Goal: Task Accomplishment & Management: Use online tool/utility

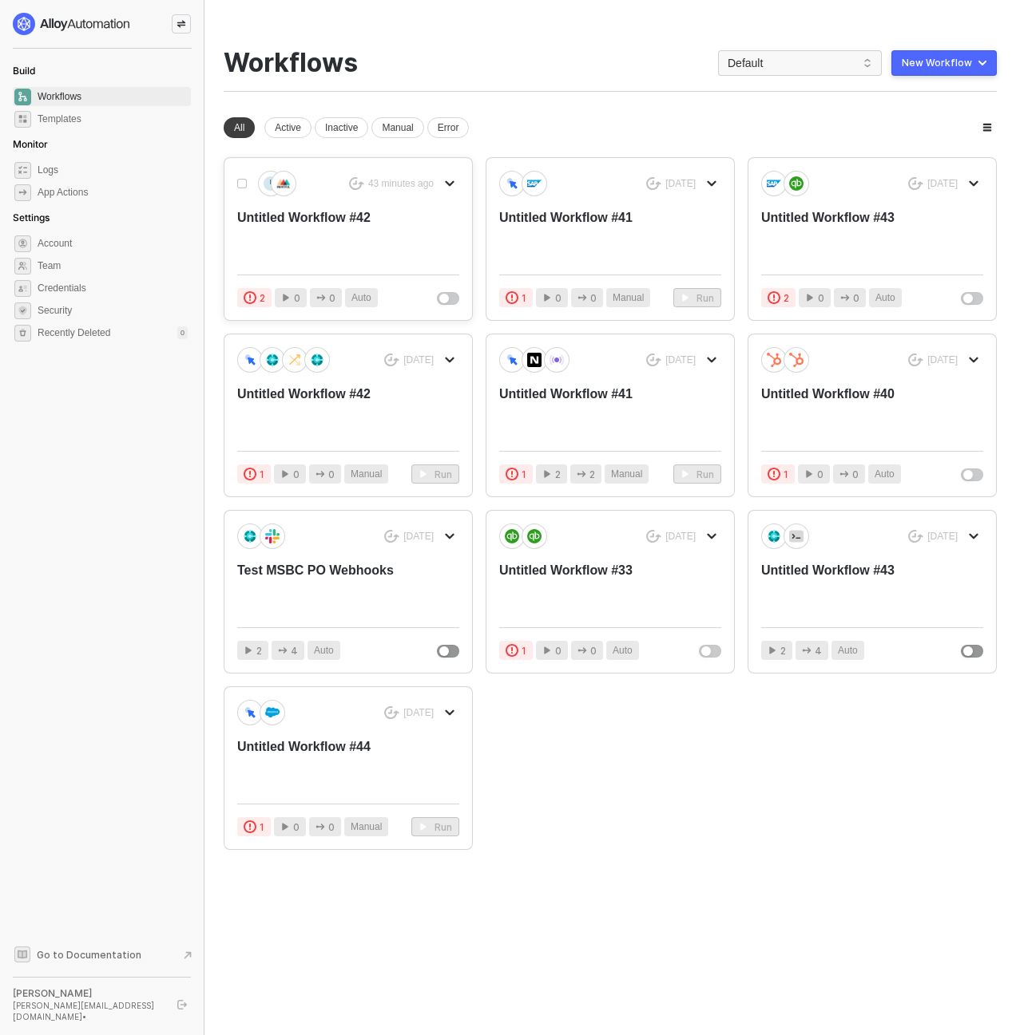
click at [319, 216] on div "Untitled Workflow #42" at bounding box center [325, 235] width 177 height 53
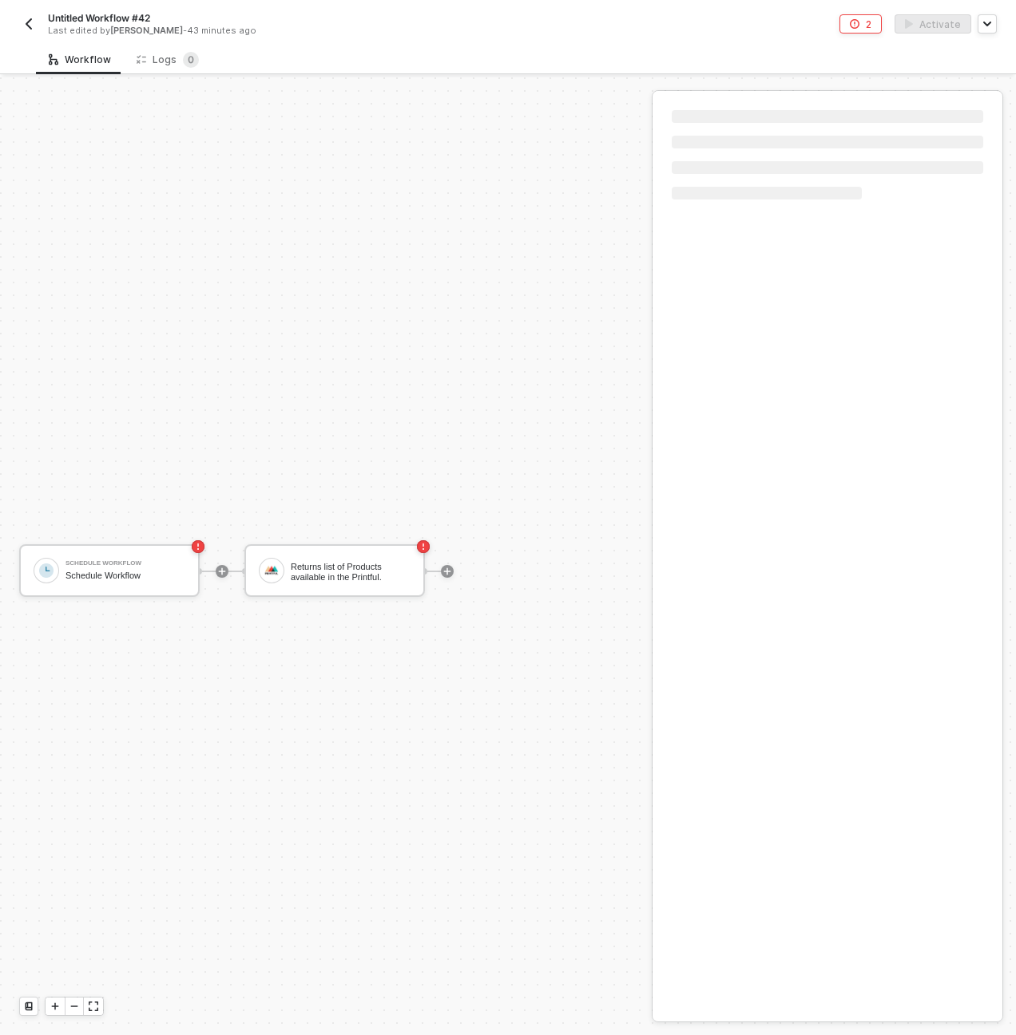
scroll to position [30, 0]
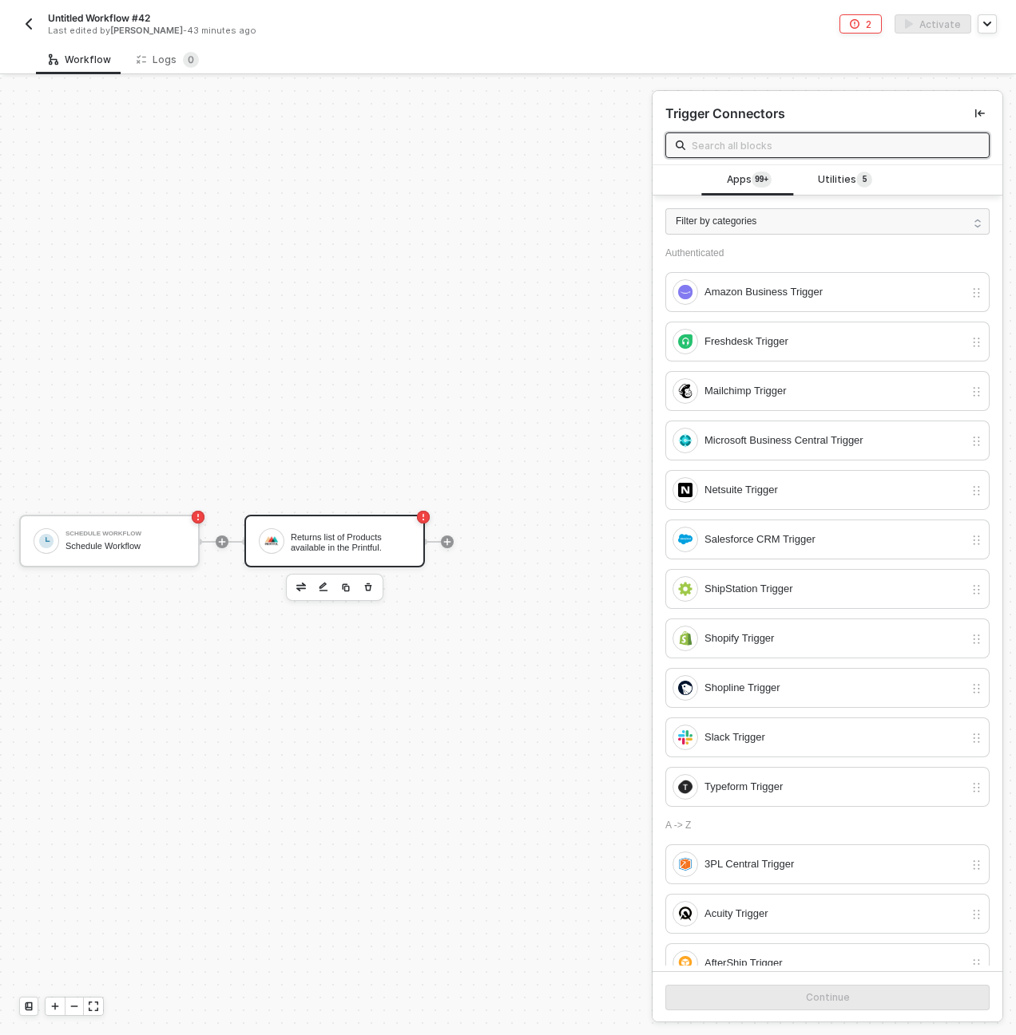
click at [381, 545] on div "Returns list of Products available in the Printful." at bounding box center [351, 542] width 120 height 21
click at [358, 588] on button "button" at bounding box center [367, 587] width 19 height 19
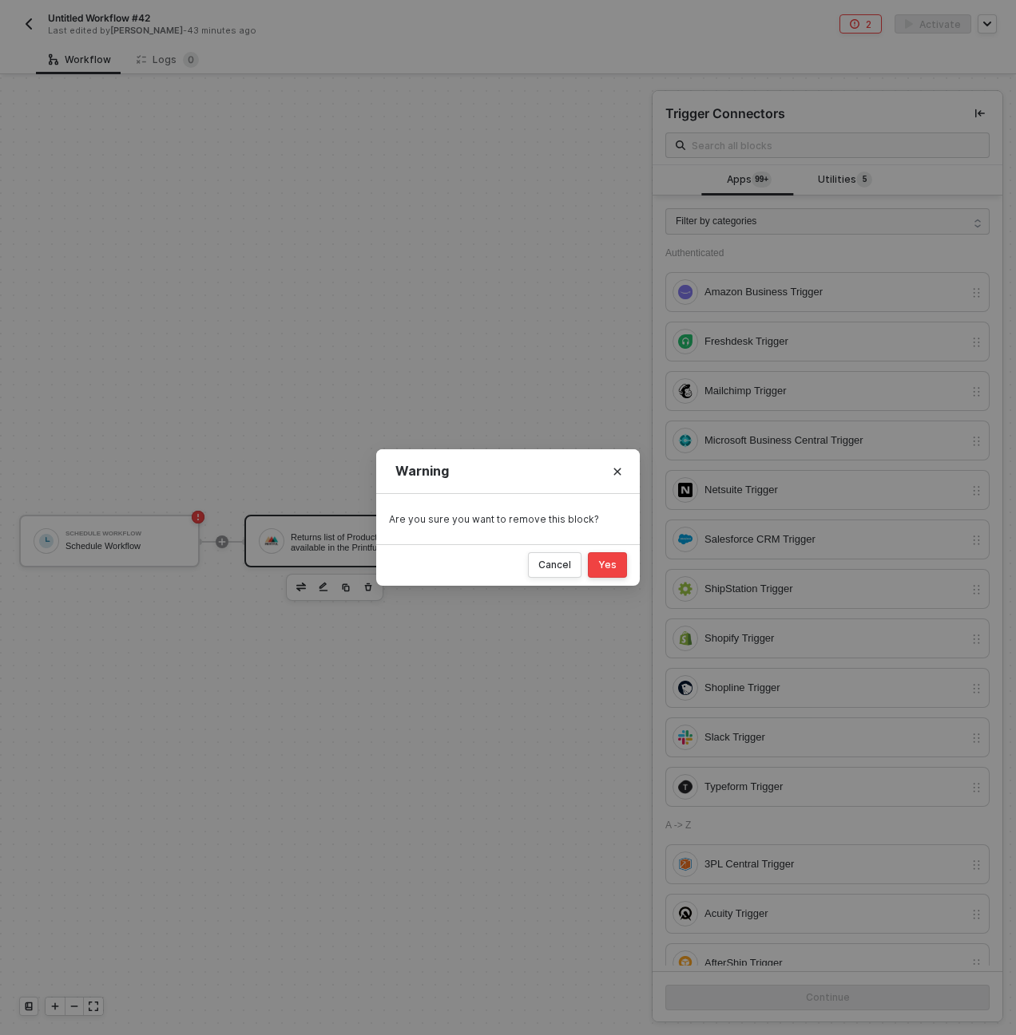
click at [606, 564] on div "Yes" at bounding box center [607, 565] width 18 height 13
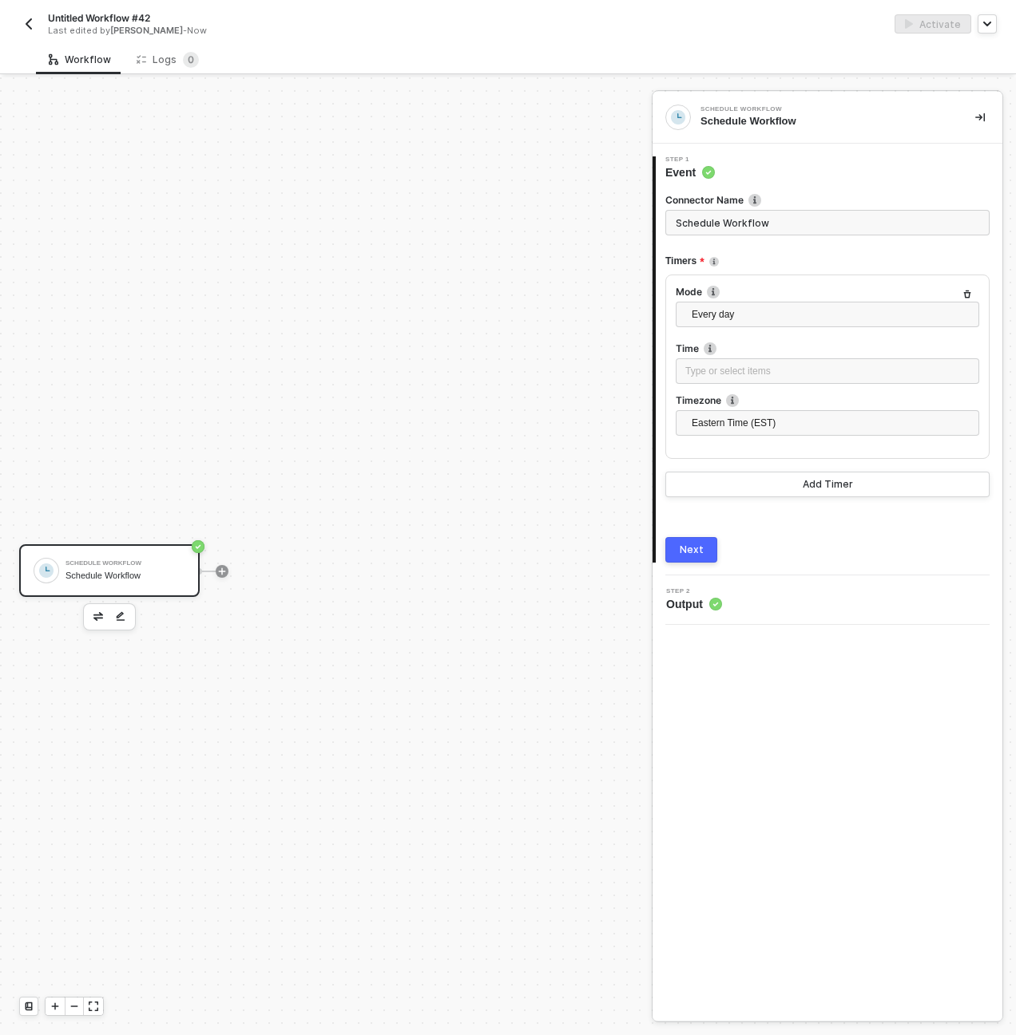
scroll to position [30, 0]
click at [213, 547] on div at bounding box center [222, 542] width 212 height 125
click at [220, 544] on icon "icon-play" at bounding box center [222, 542] width 10 height 10
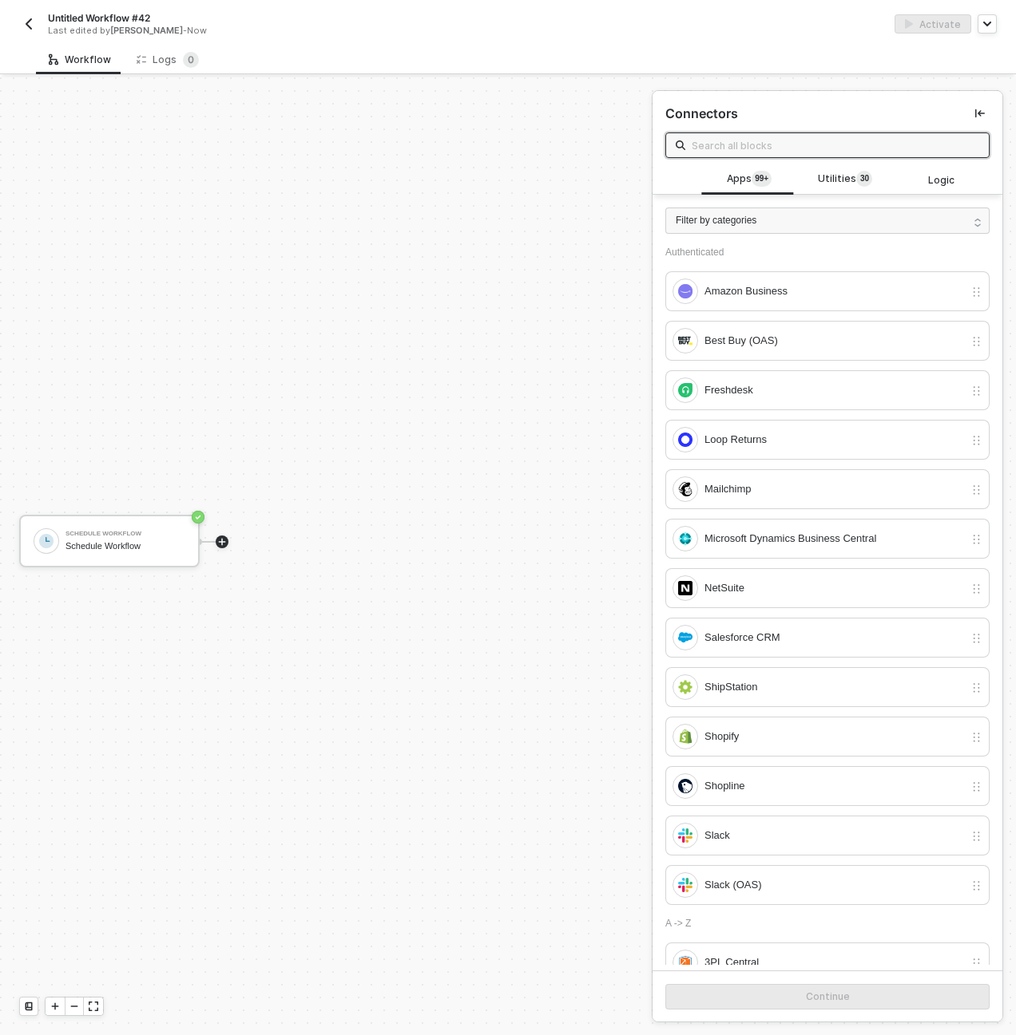
click at [786, 155] on span at bounding box center [827, 146] width 324 height 26
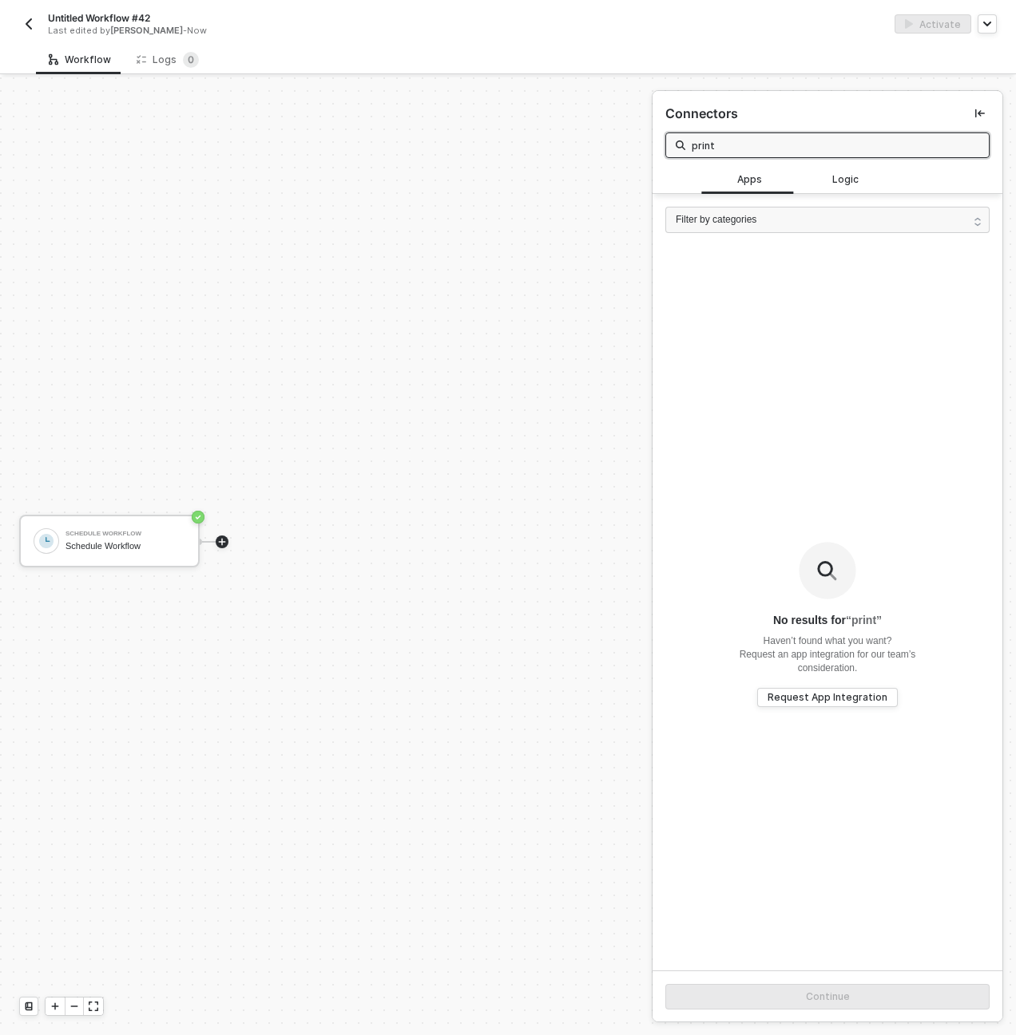
type input "print"
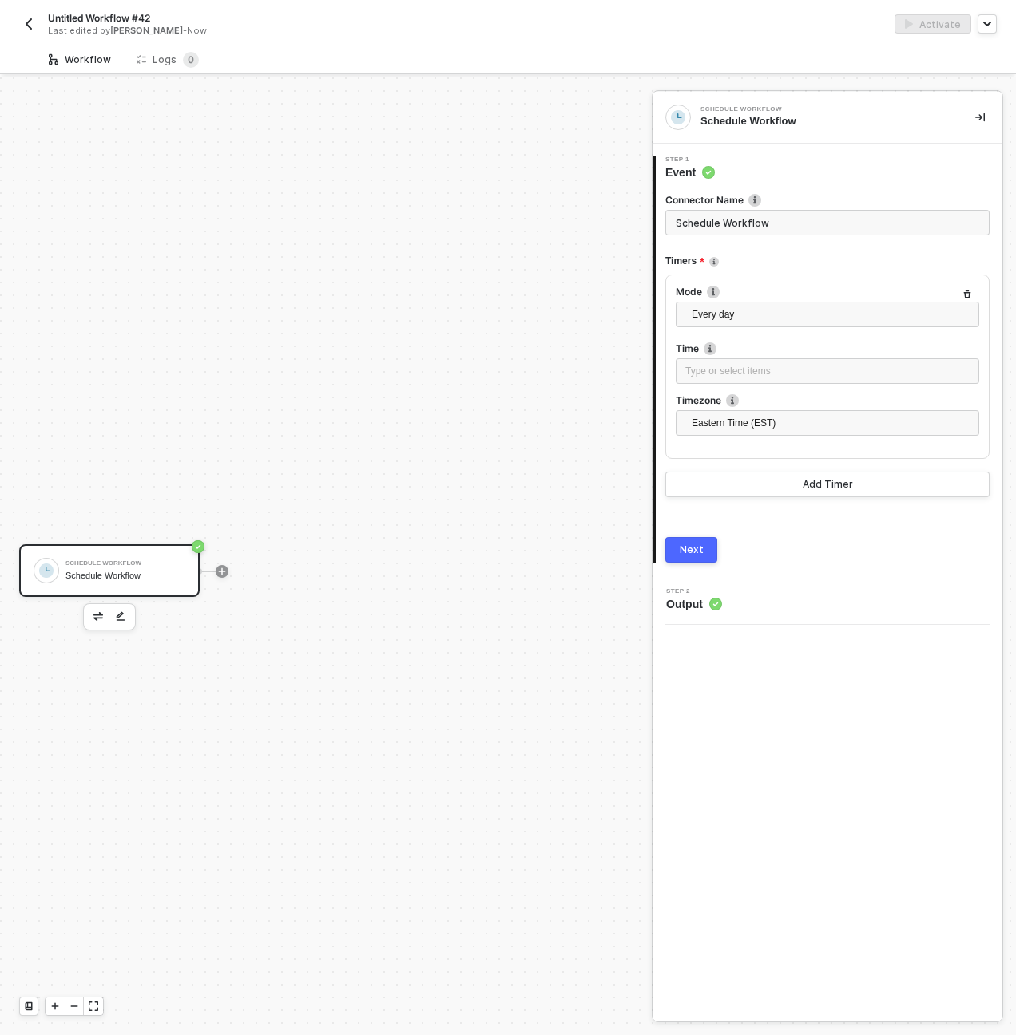
scroll to position [30, 0]
click at [228, 542] on div at bounding box center [222, 542] width 212 height 125
drag, startPoint x: 224, startPoint y: 541, endPoint x: 276, endPoint y: 522, distance: 56.1
click at [224, 541] on icon "icon-play" at bounding box center [222, 541] width 7 height 7
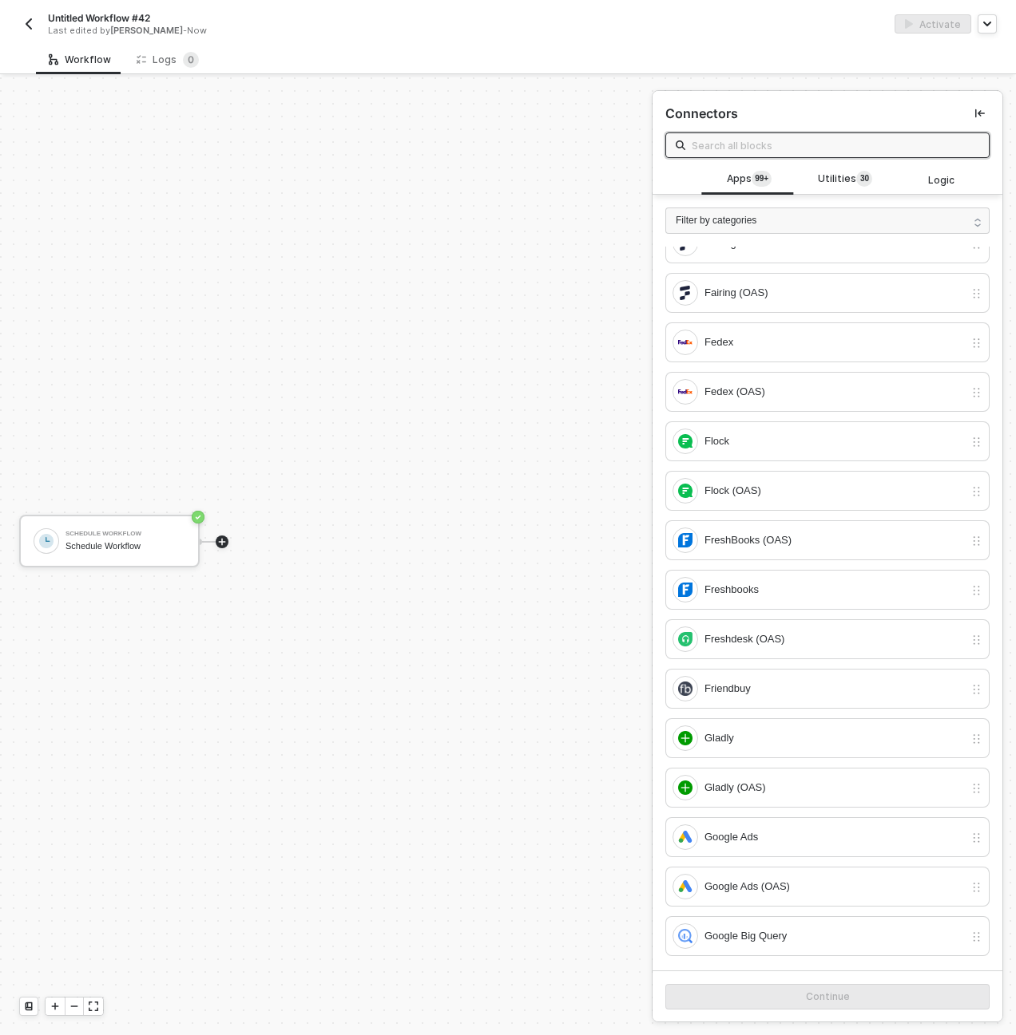
scroll to position [4063, 0]
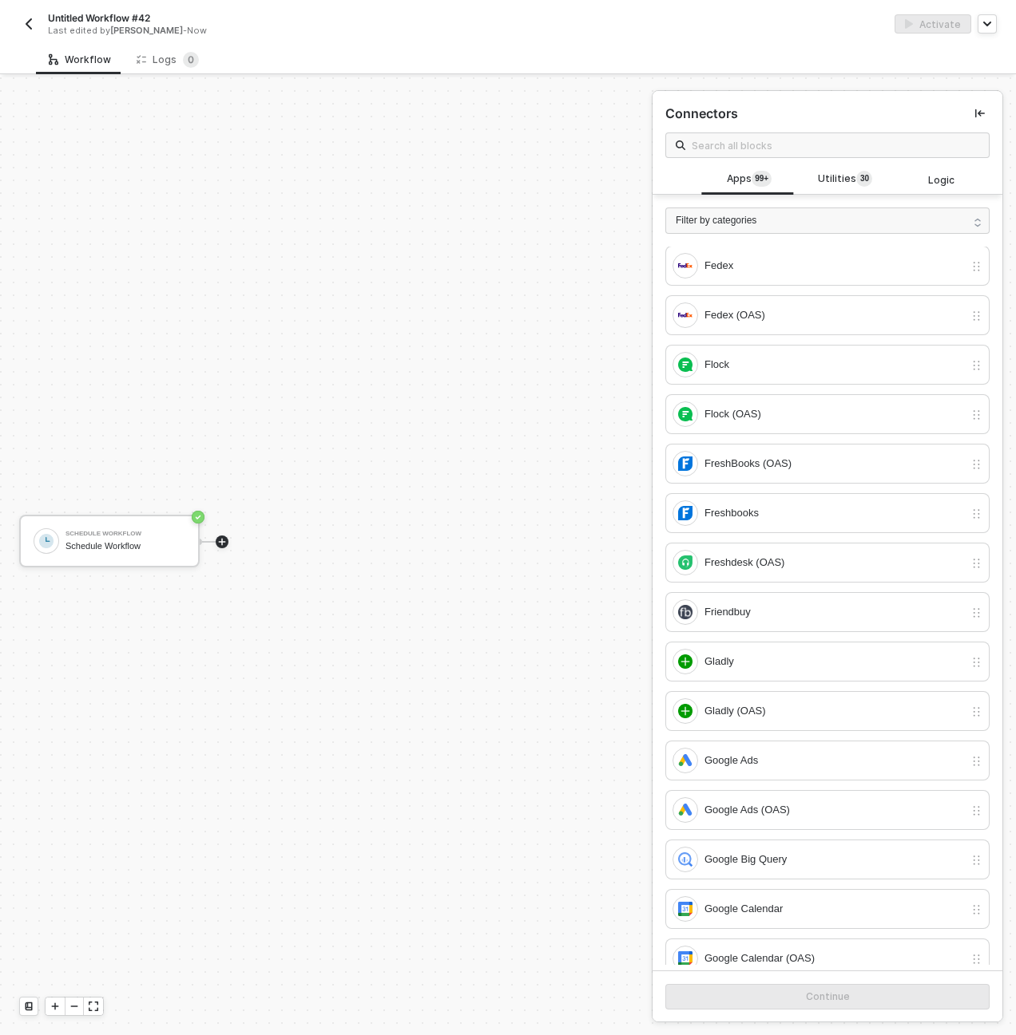
click at [755, 155] on span at bounding box center [827, 146] width 324 height 26
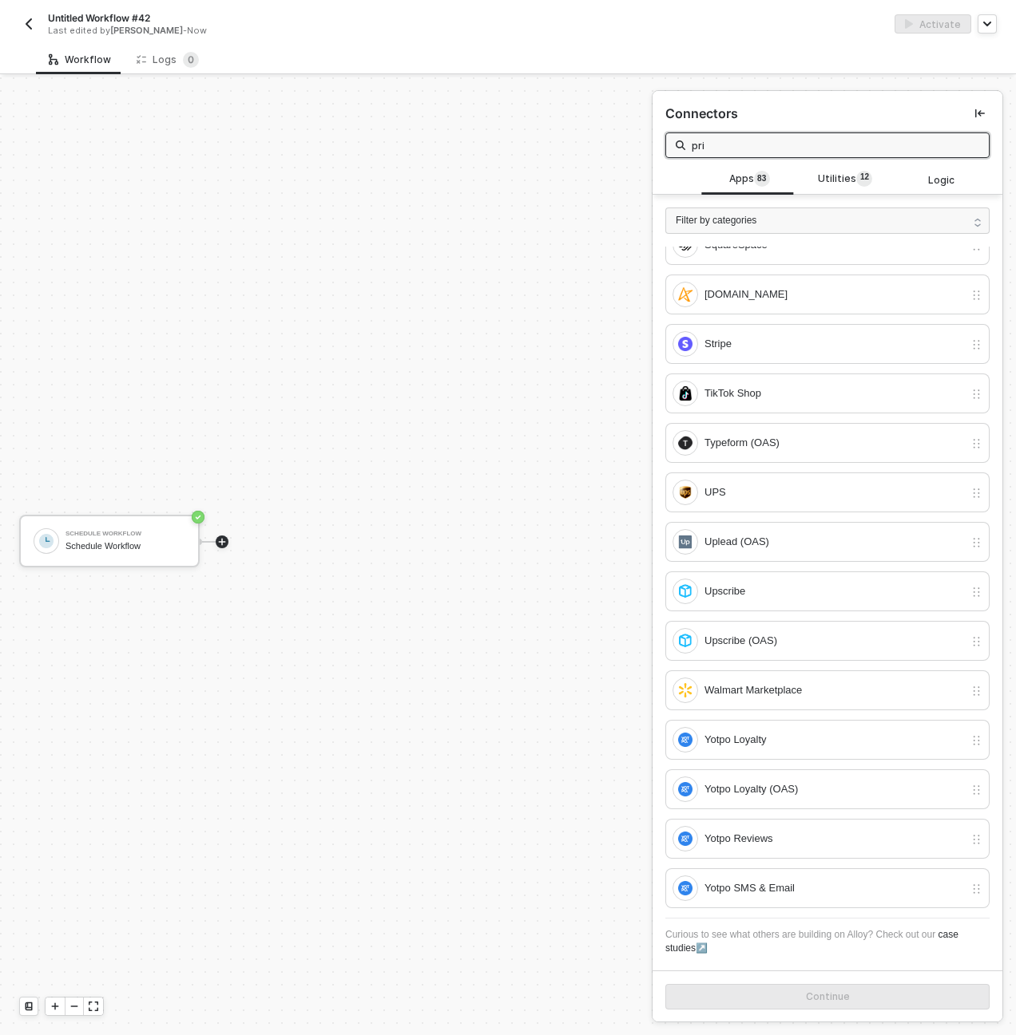
scroll to position [0, 0]
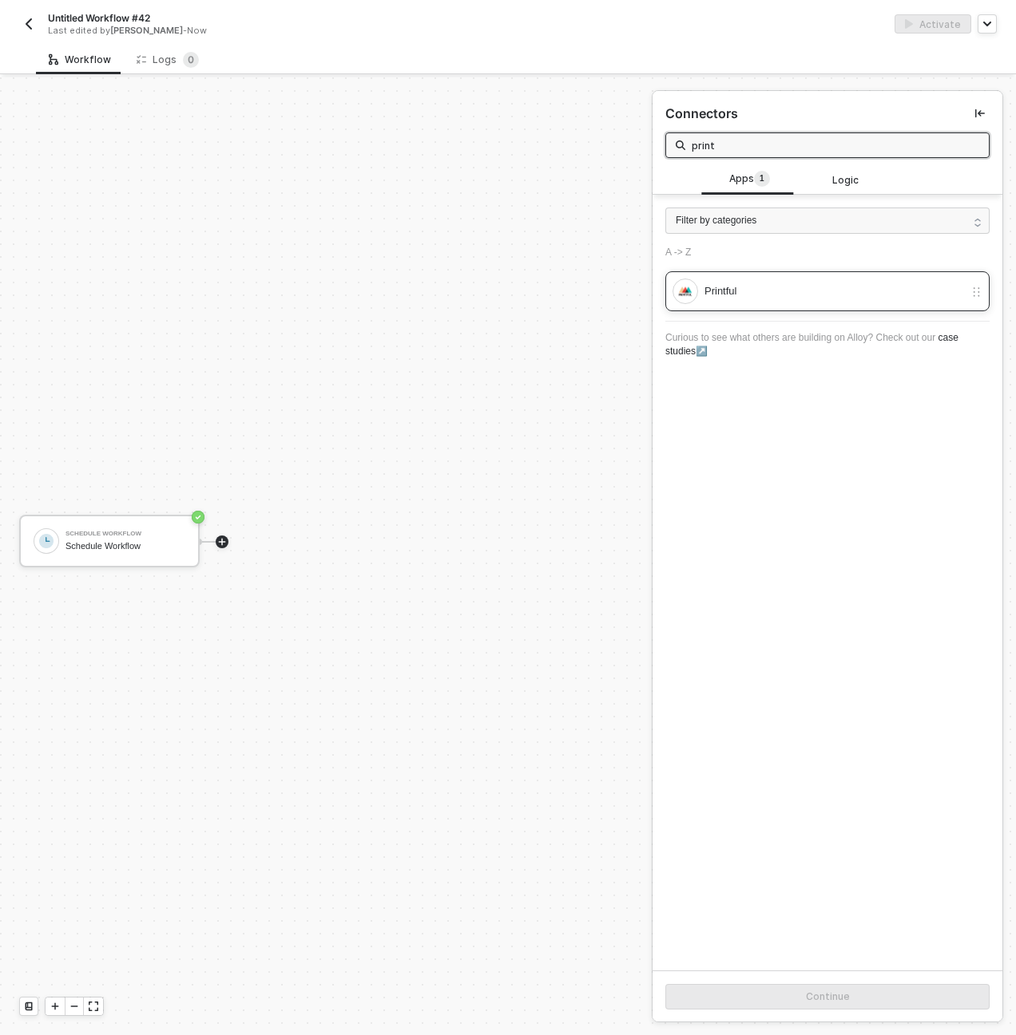
type input "print"
click at [832, 307] on div "Printful" at bounding box center [827, 291] width 324 height 40
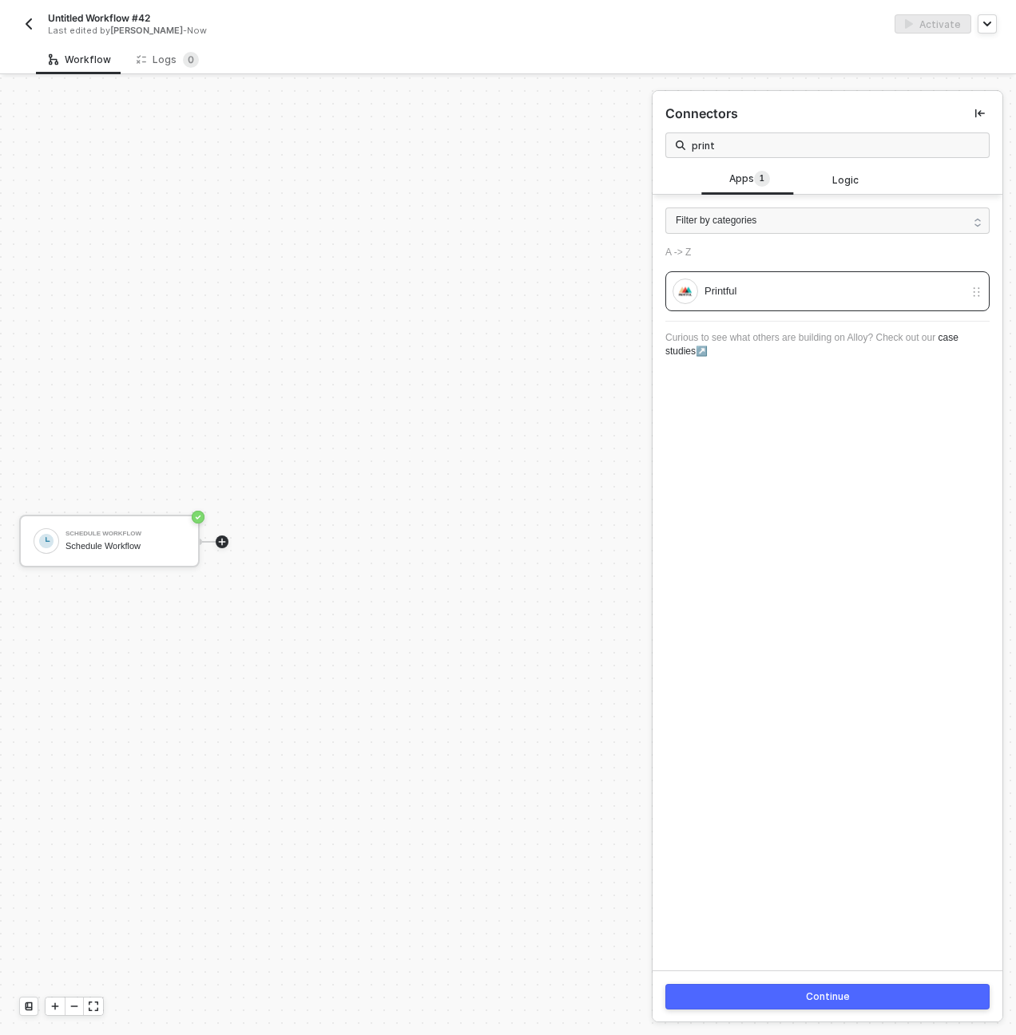
click at [823, 986] on button "Continue" at bounding box center [827, 997] width 324 height 26
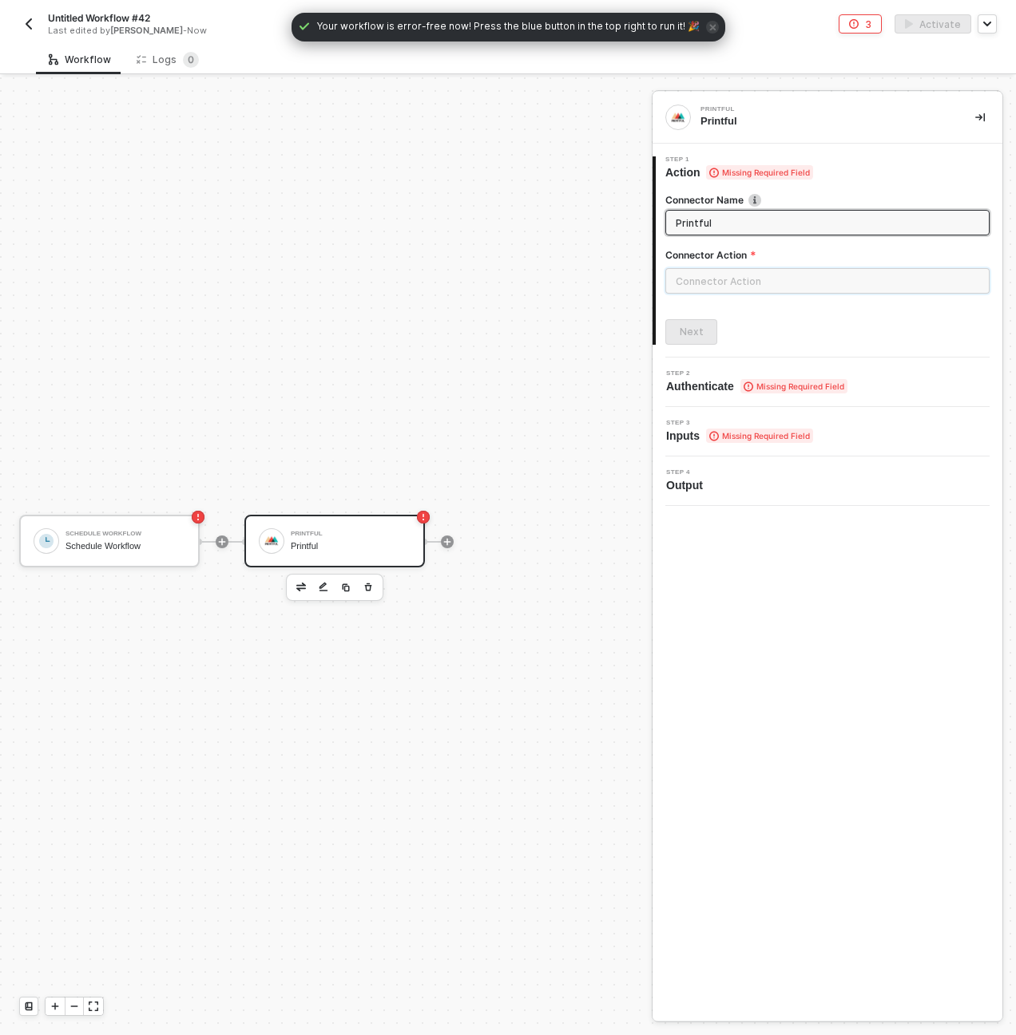
click at [791, 275] on input "text" at bounding box center [827, 281] width 324 height 26
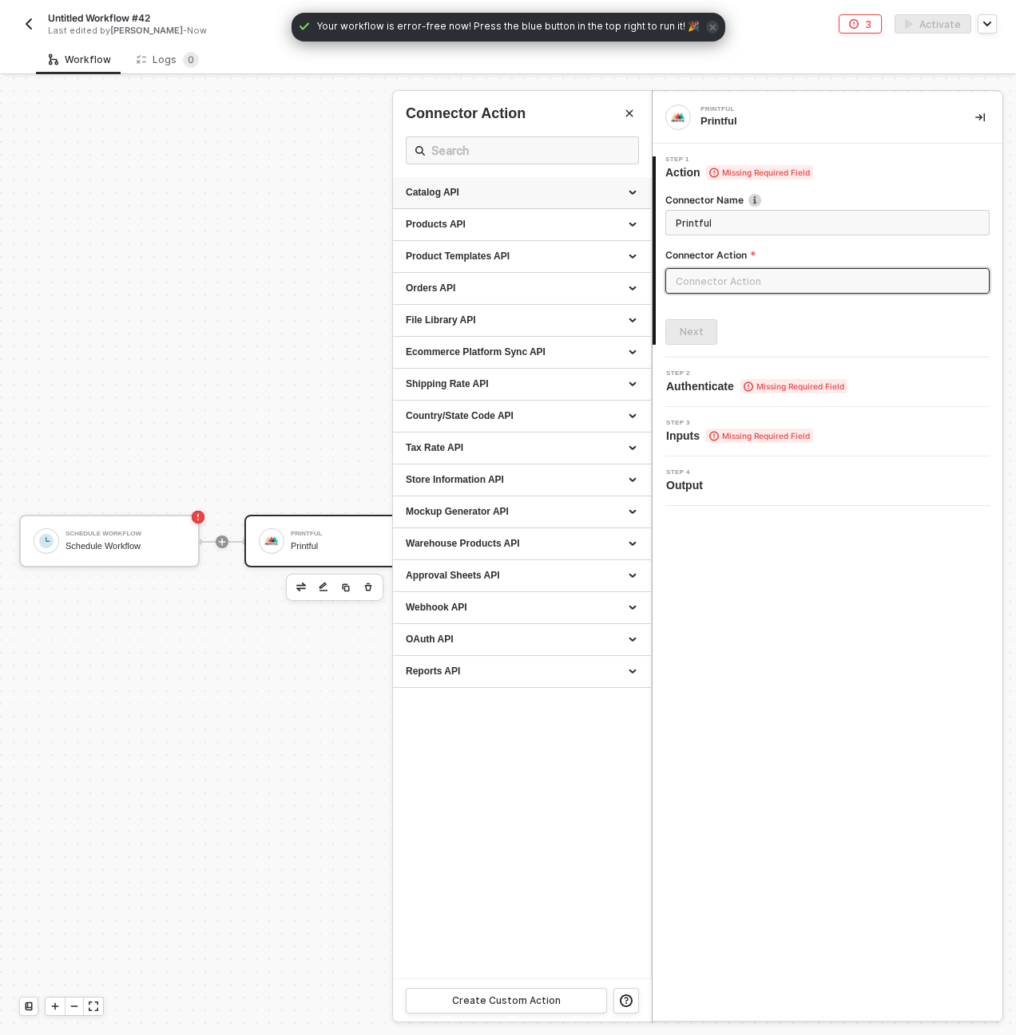
click at [631, 191] on div "Catalog API" at bounding box center [522, 193] width 232 height 14
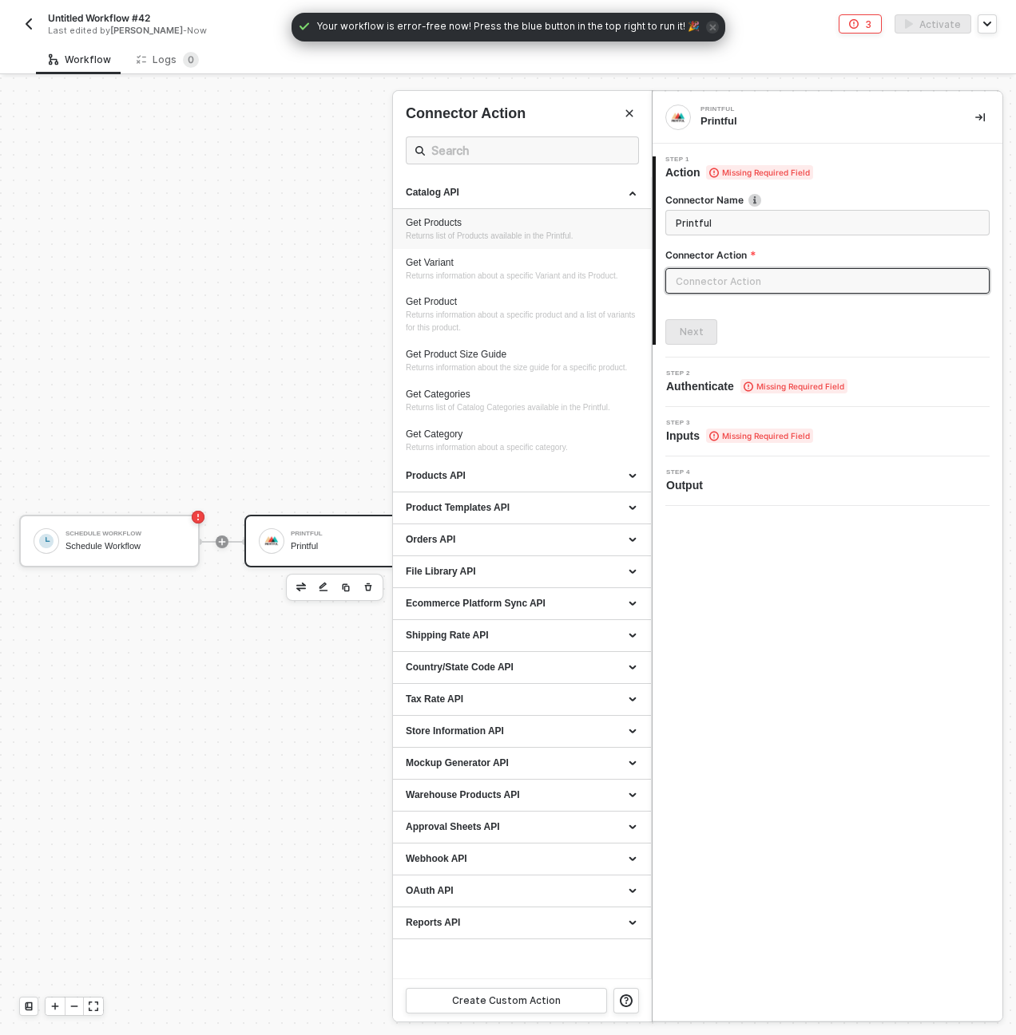
click at [462, 224] on div "Get Products" at bounding box center [522, 223] width 232 height 14
type input "Returns list of Products available in the Printful."
type input "Catalog API - Get Products"
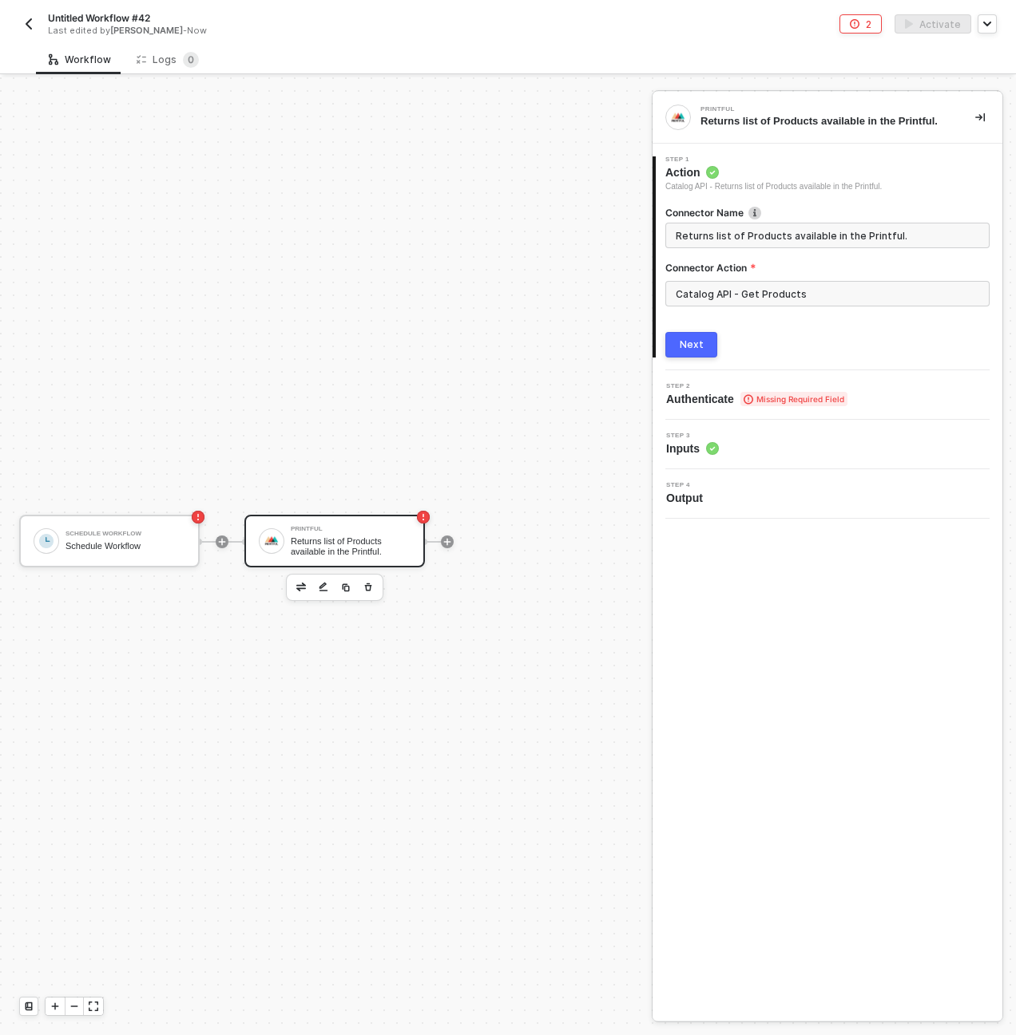
click at [701, 342] on div "Next" at bounding box center [691, 345] width 24 height 13
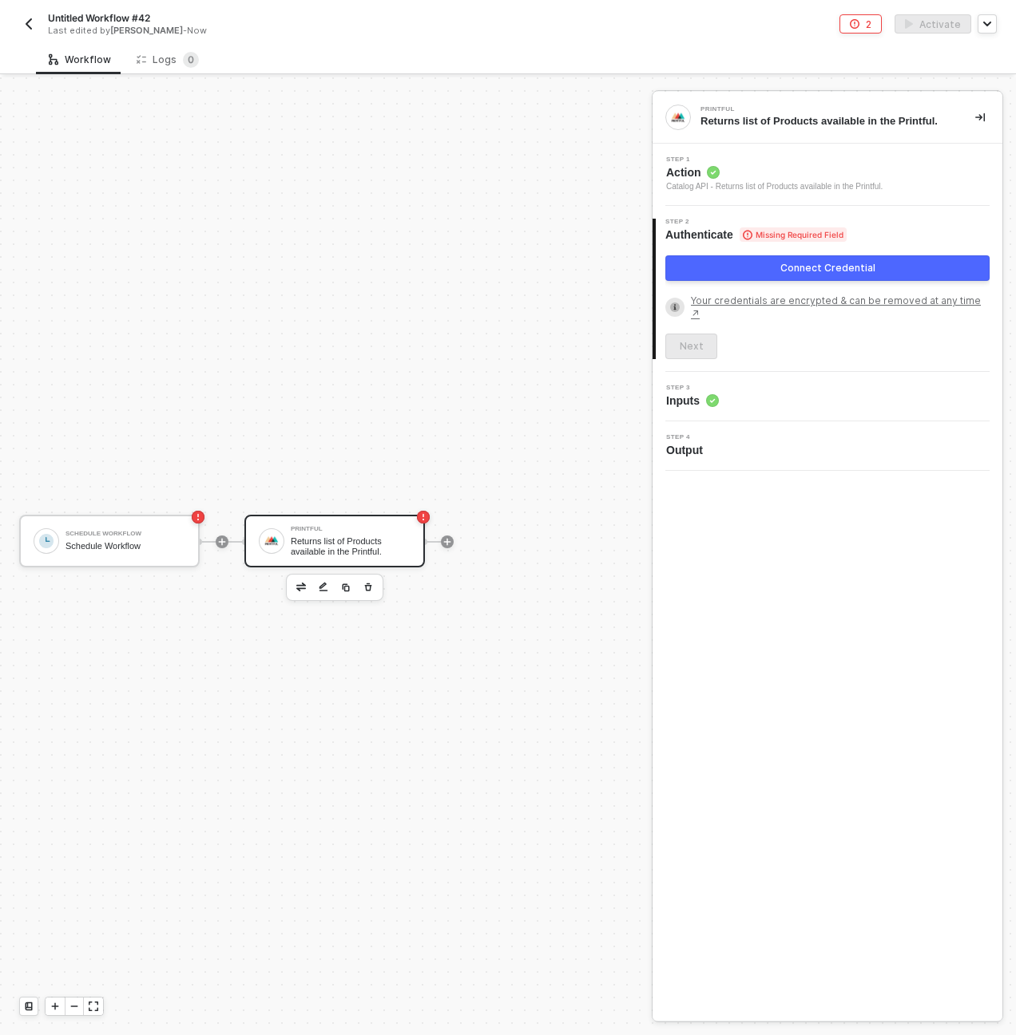
click at [799, 267] on div "Connect Credential" at bounding box center [827, 268] width 95 height 13
click at [26, 30] on img "button" at bounding box center [28, 24] width 13 height 13
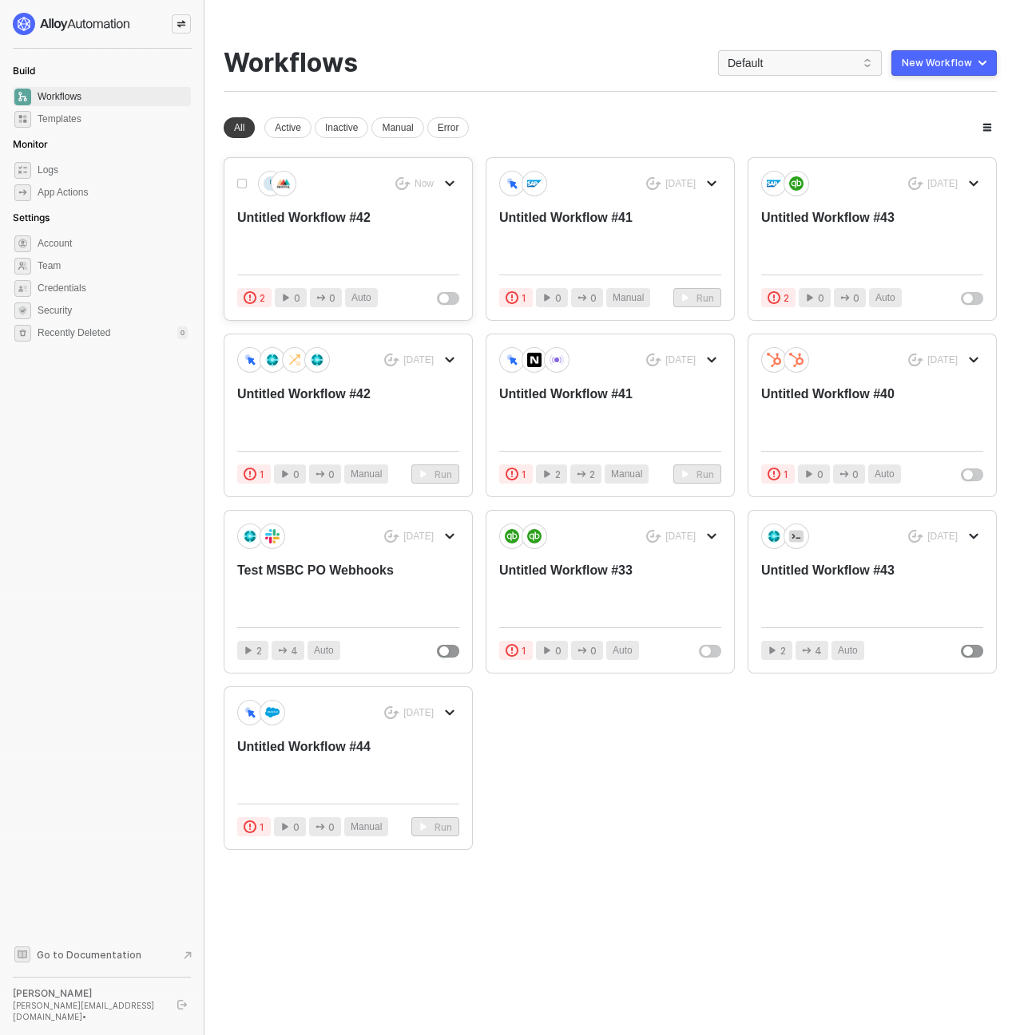
click at [357, 229] on div "Untitled Workflow #42" at bounding box center [325, 235] width 177 height 53
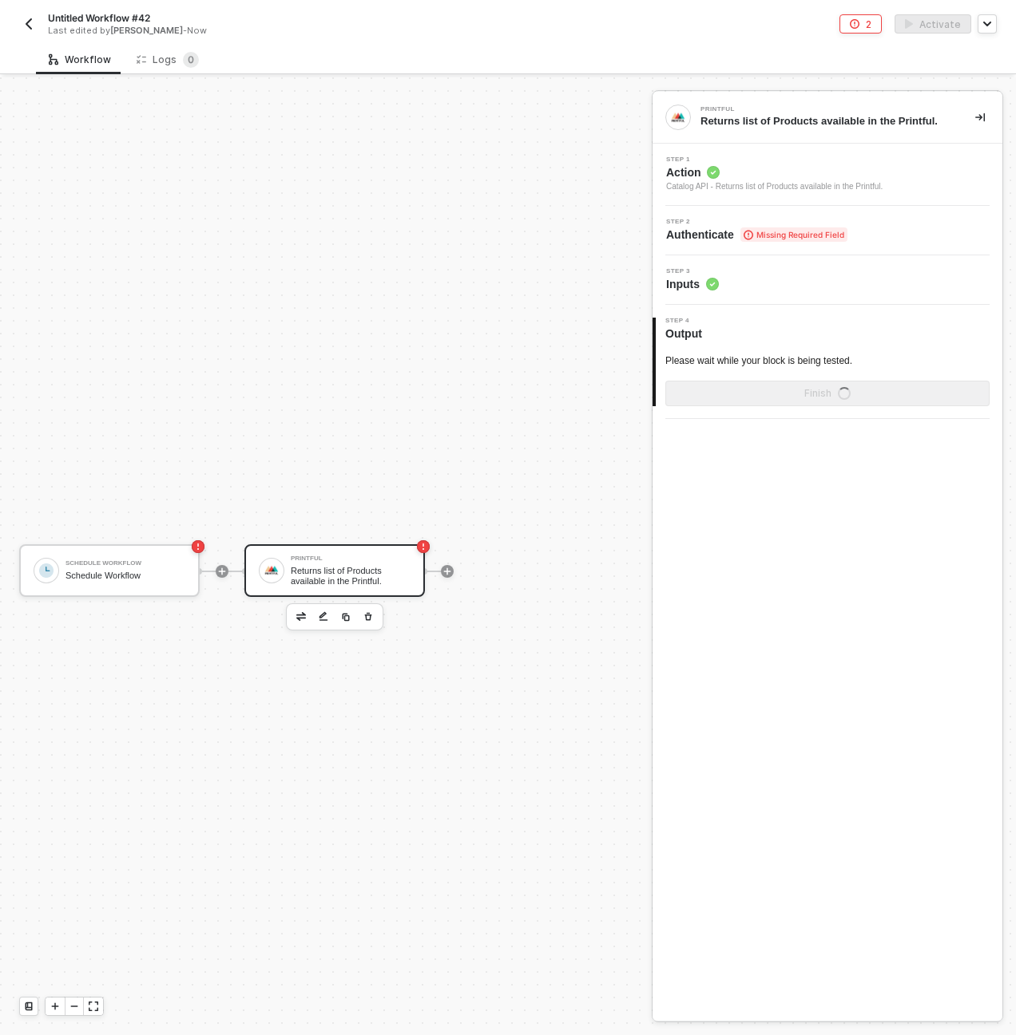
scroll to position [30, 0]
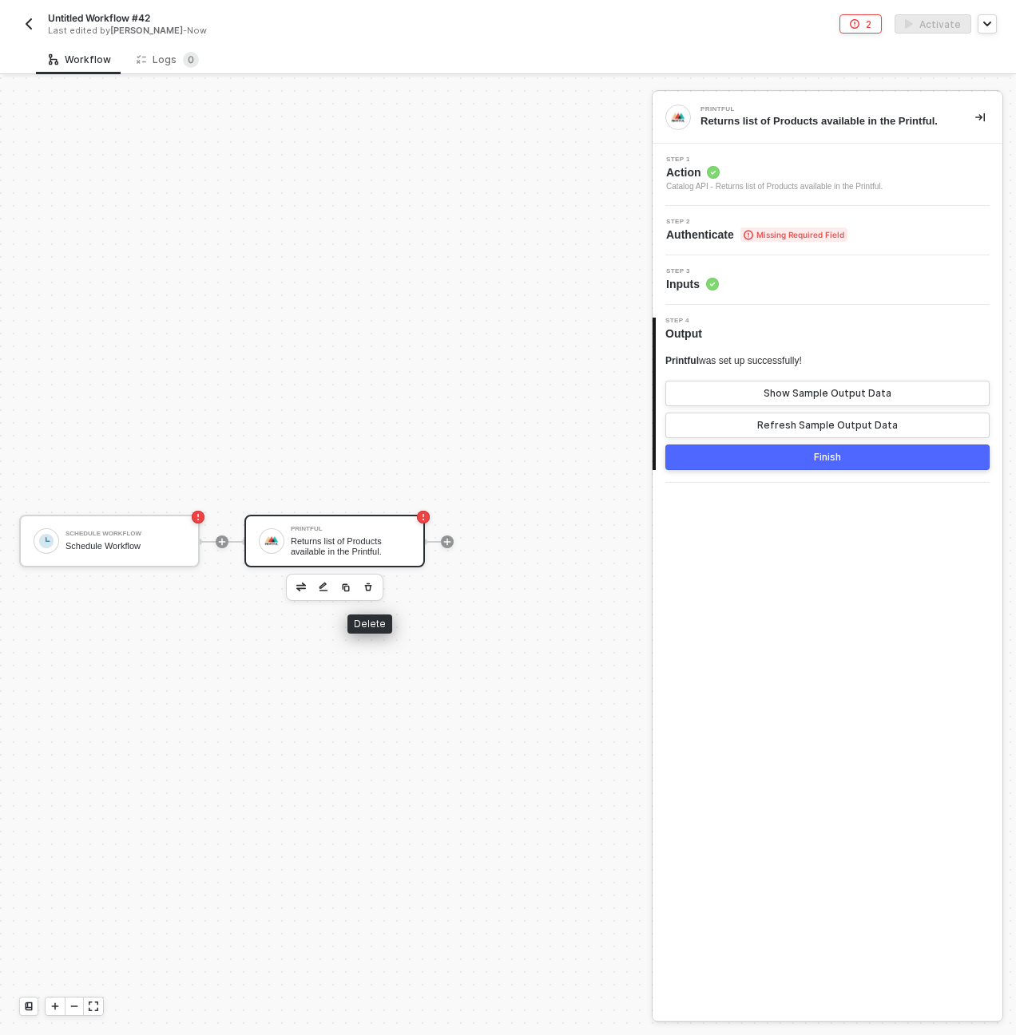
click at [361, 584] on button "button" at bounding box center [367, 587] width 19 height 19
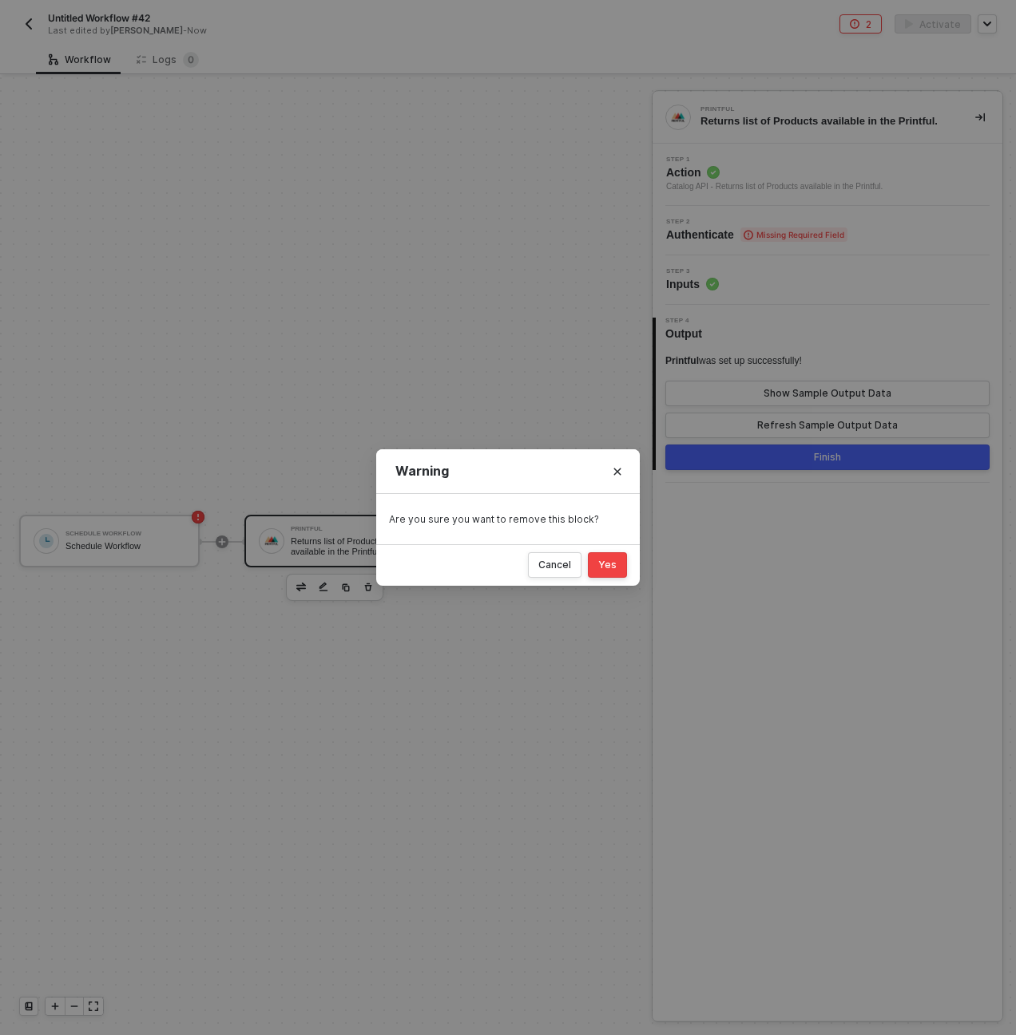
click at [603, 557] on button "Yes" at bounding box center [607, 565] width 39 height 26
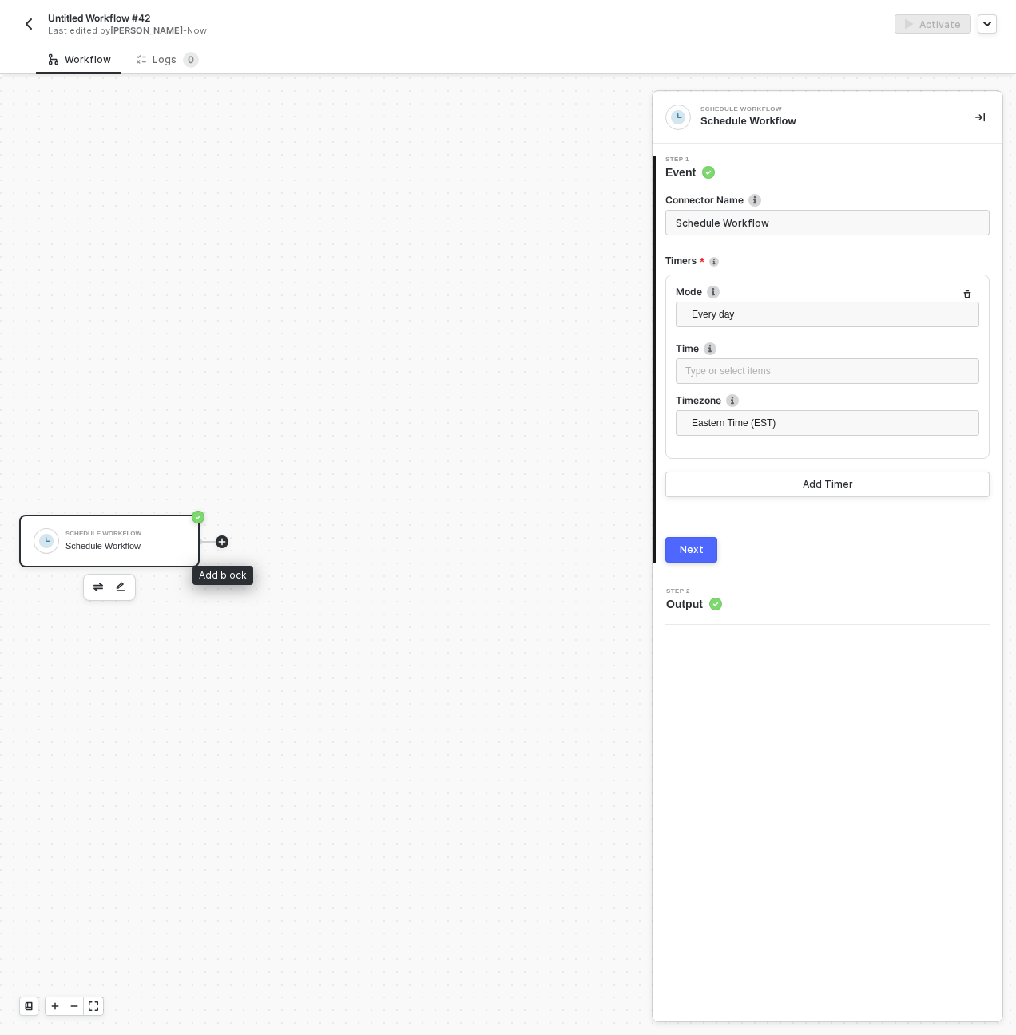
click at [219, 541] on icon "icon-play" at bounding box center [222, 541] width 7 height 7
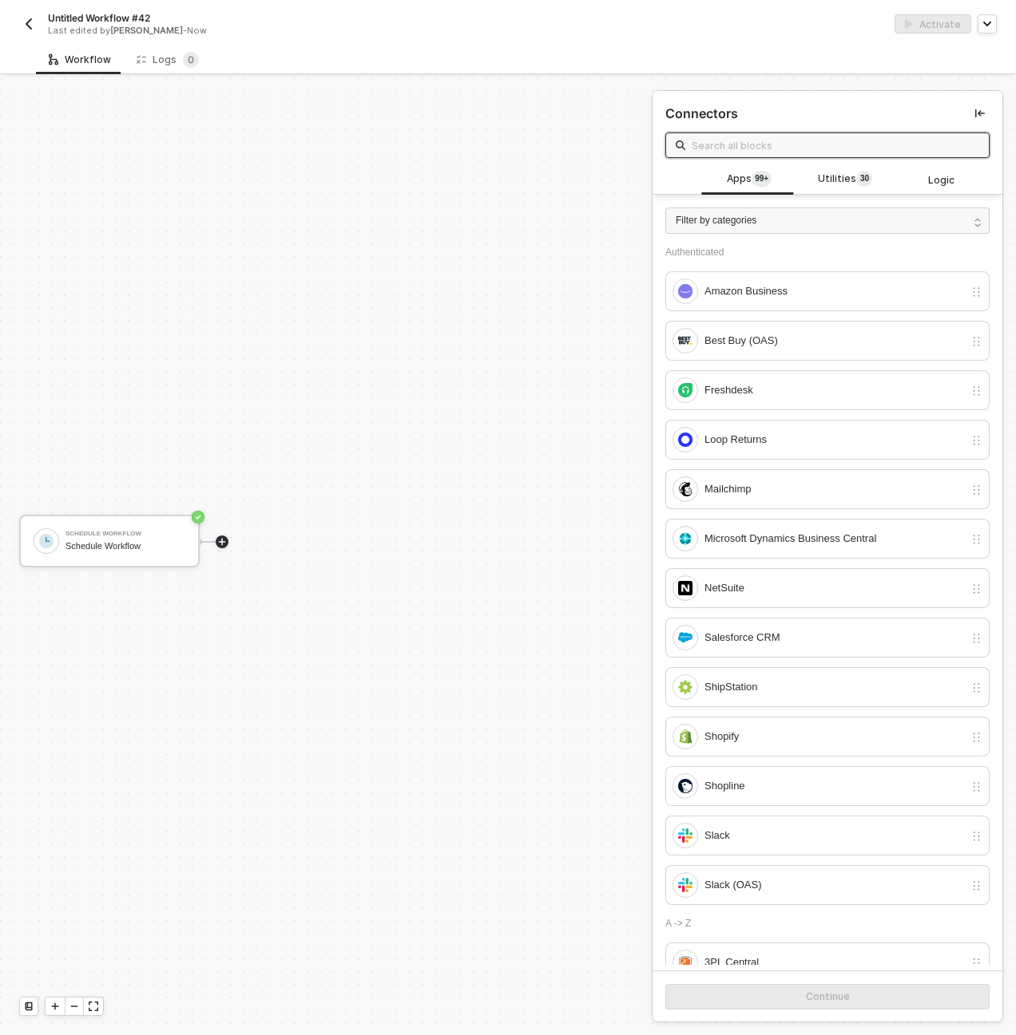
click at [749, 143] on input "text" at bounding box center [834, 146] width 287 height 18
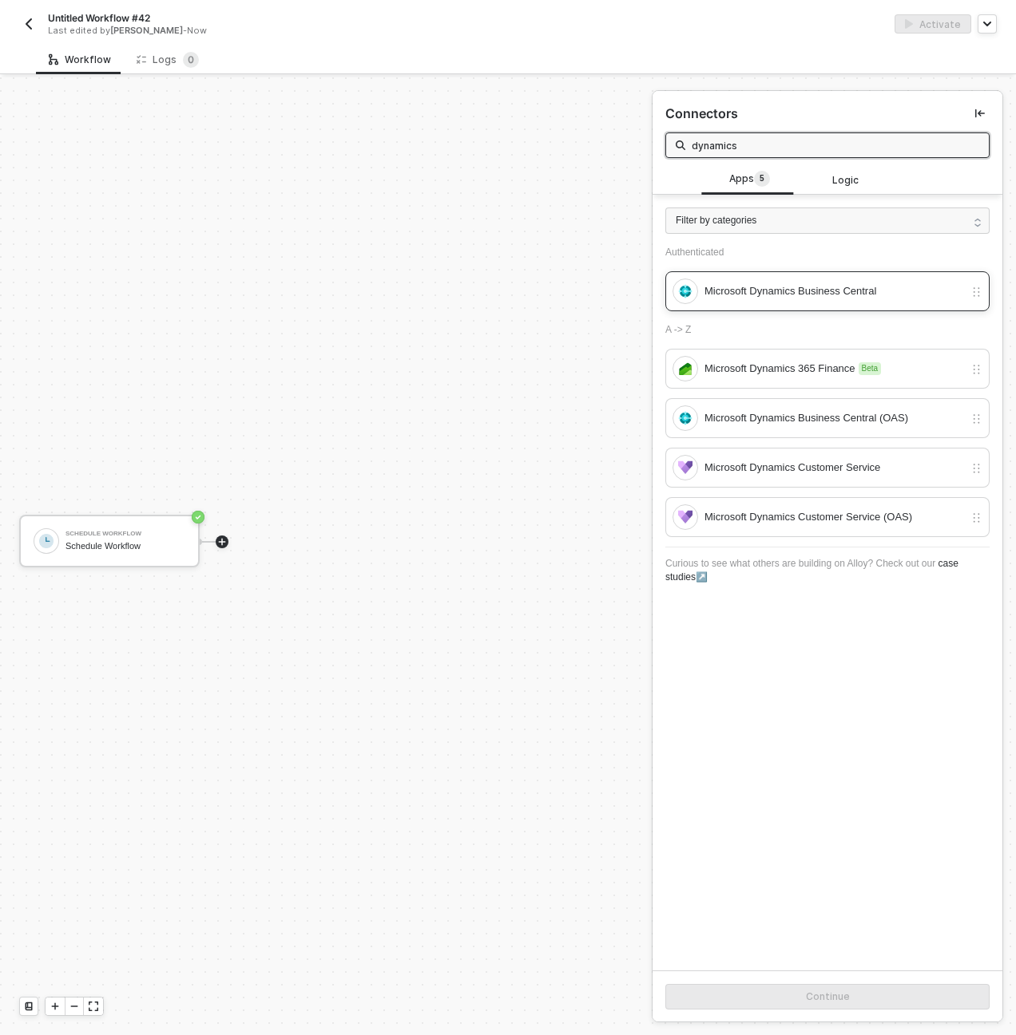
type input "dynamics"
click at [821, 287] on div "Microsoft Dynamics Business Central" at bounding box center [833, 292] width 259 height 18
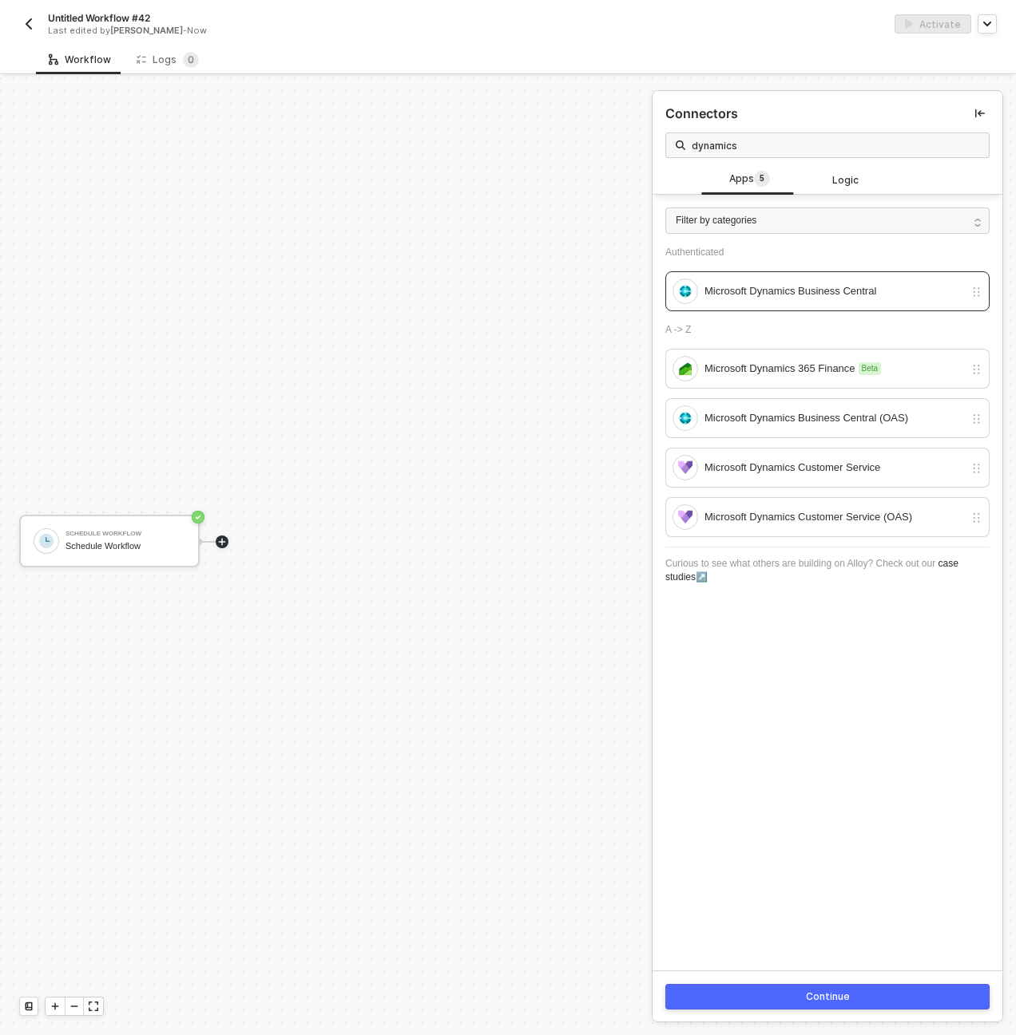
click at [917, 984] on button "Continue" at bounding box center [827, 997] width 324 height 26
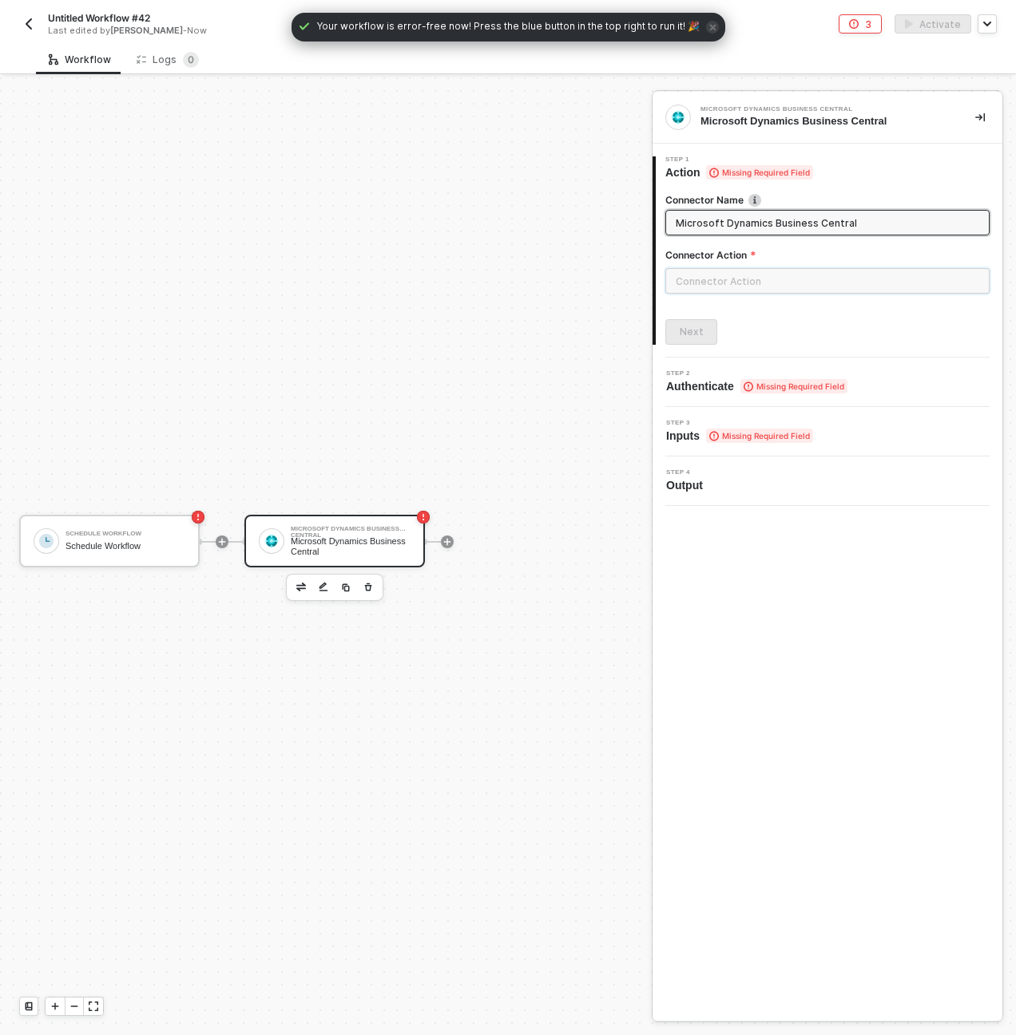
click at [712, 279] on input "text" at bounding box center [827, 281] width 324 height 26
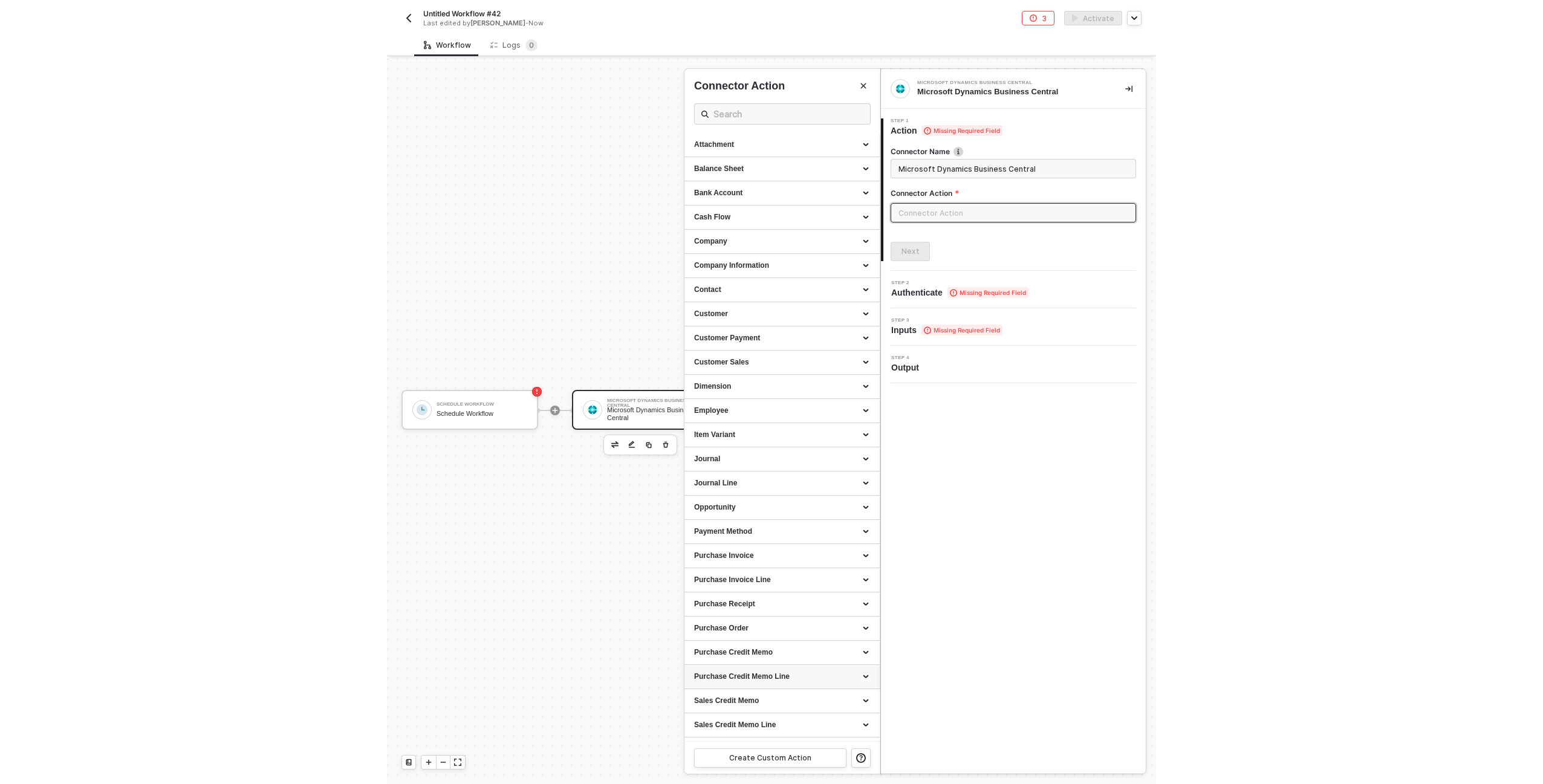
scroll to position [108, 0]
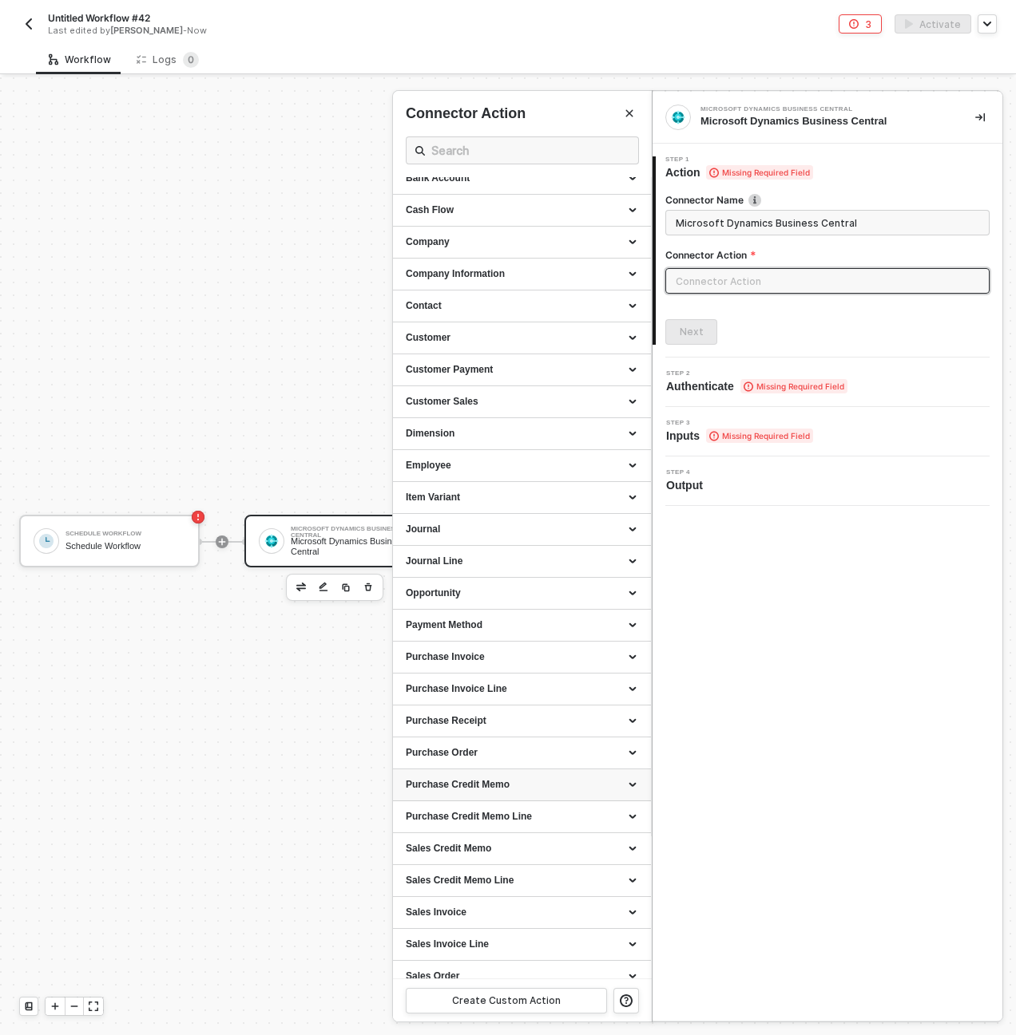
click at [620, 780] on div "Purchase Credit Memo" at bounding box center [522, 785] width 232 height 14
click at [780, 2] on div "Untitled Workflow #42 Last edited by Dan Shapiro - Now 3 Activate" at bounding box center [507, 22] width 977 height 45
click at [765, 42] on div "Untitled Workflow #42 Last edited by Dan Shapiro - Now 3 Activate" at bounding box center [507, 22] width 977 height 45
click at [752, 18] on div "3 Activate" at bounding box center [752, 23] width 489 height 19
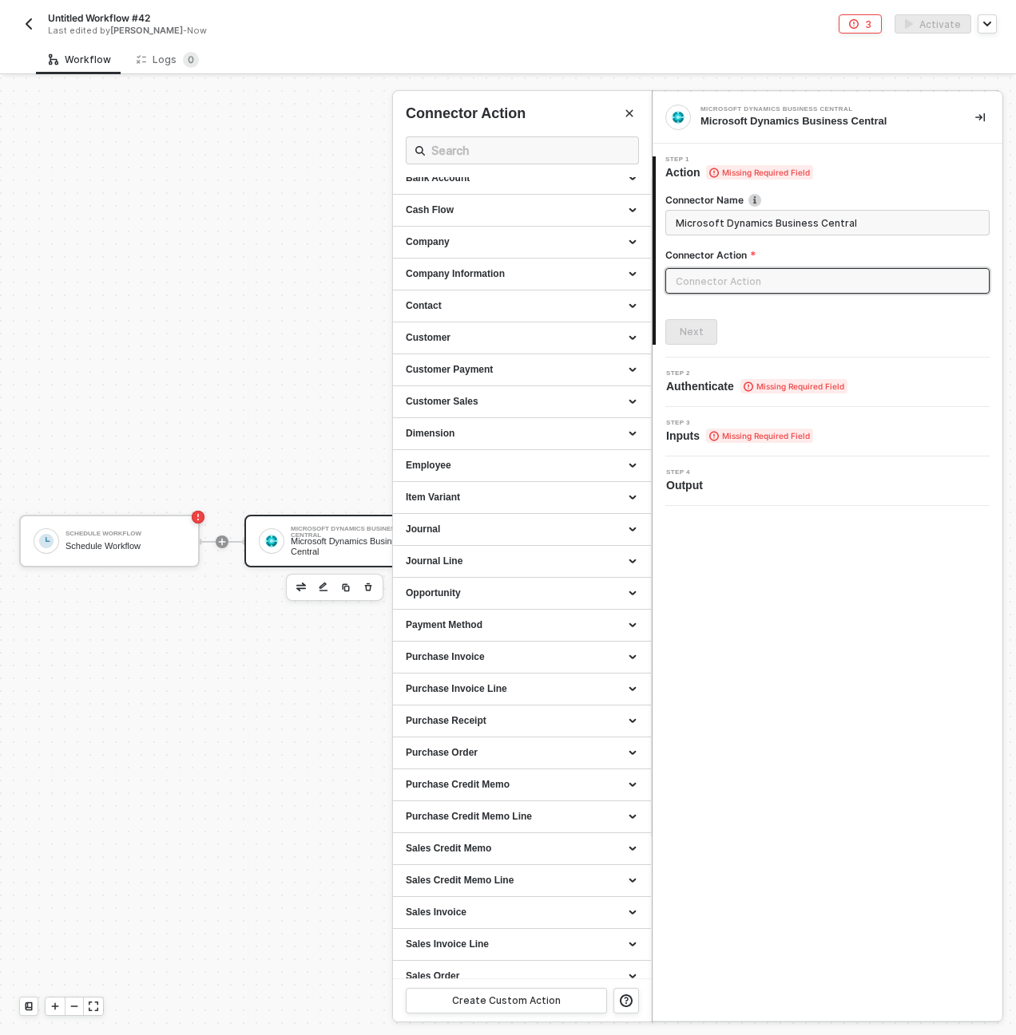
click at [752, 18] on div "3 Activate" at bounding box center [752, 23] width 489 height 19
click at [331, 390] on div at bounding box center [508, 556] width 1016 height 958
